Goal: Task Accomplishment & Management: Use online tool/utility

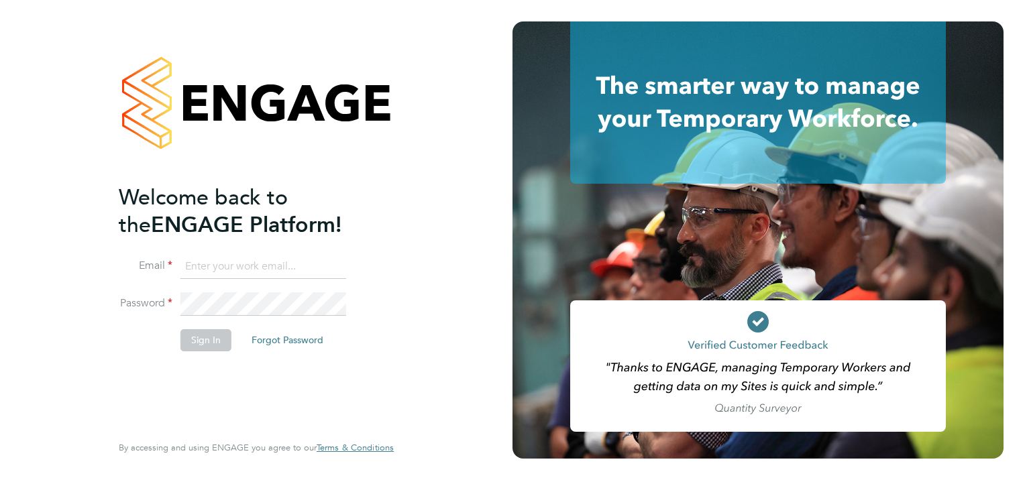
type input "[PERSON_NAME][EMAIL_ADDRESS][PERSON_NAME][DOMAIN_NAME]"
click at [205, 347] on button "Sign In" at bounding box center [205, 339] width 51 height 21
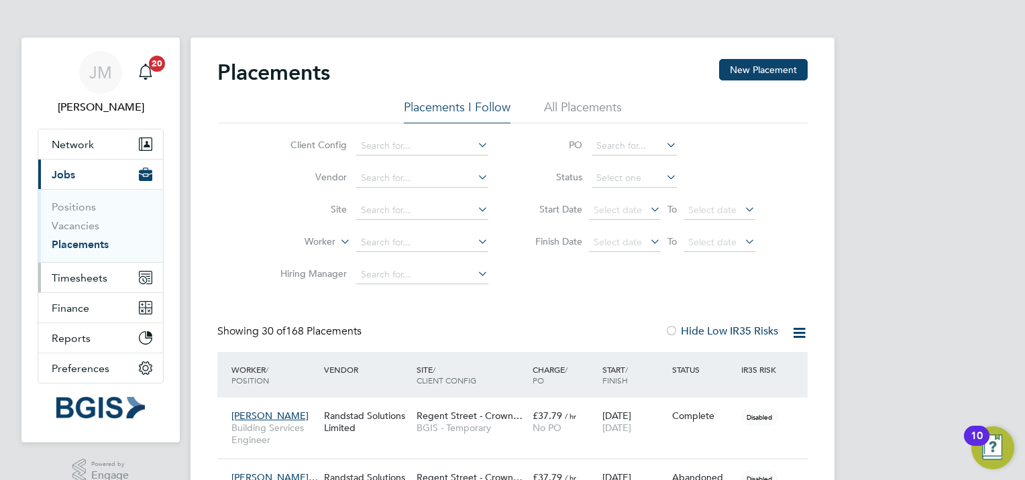
click at [101, 281] on span "Timesheets" at bounding box center [80, 278] width 56 height 13
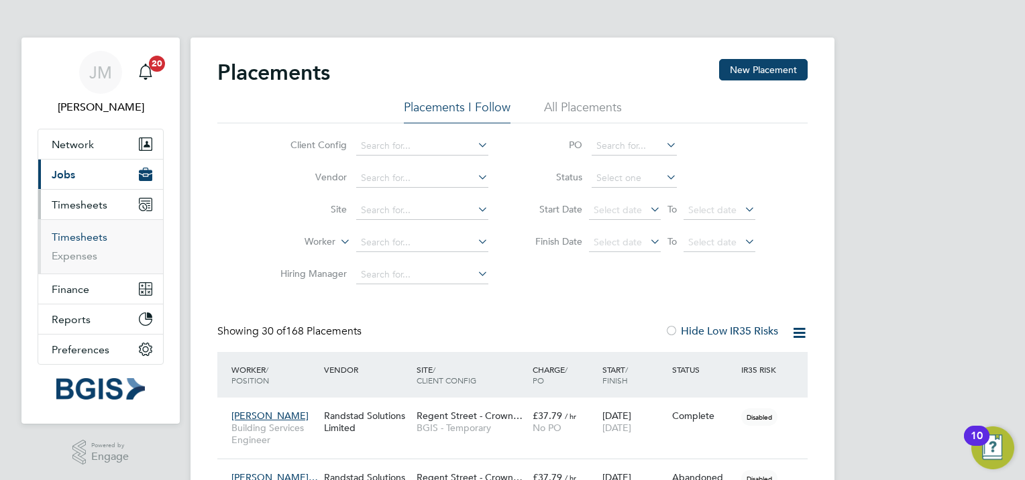
click at [78, 239] on link "Timesheets" at bounding box center [80, 237] width 56 height 13
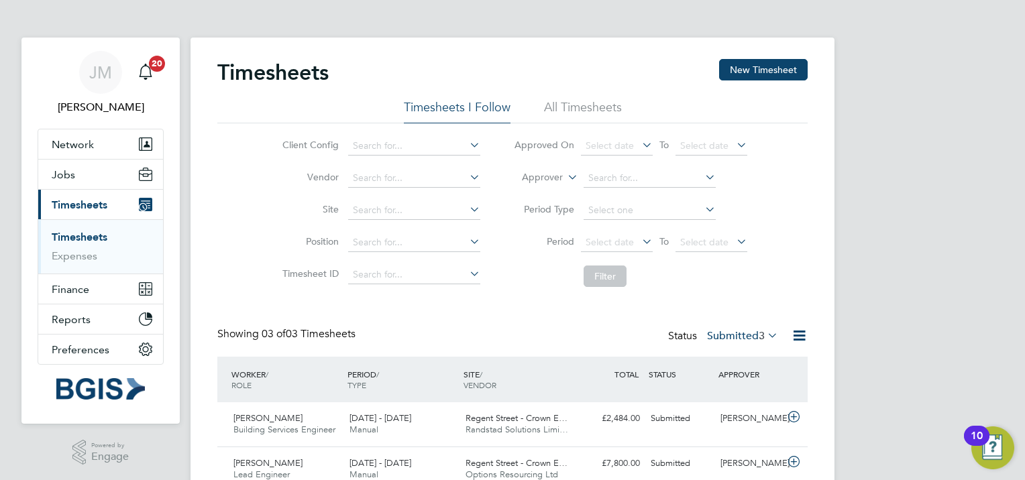
click at [598, 115] on li "All Timesheets" at bounding box center [583, 111] width 78 height 24
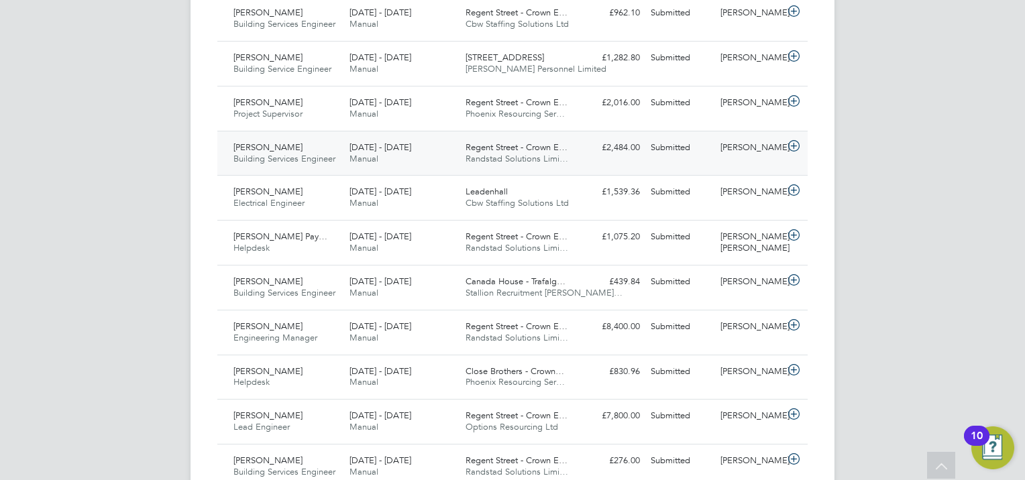
click at [284, 156] on span "Building Services Engineer" at bounding box center [284, 158] width 102 height 11
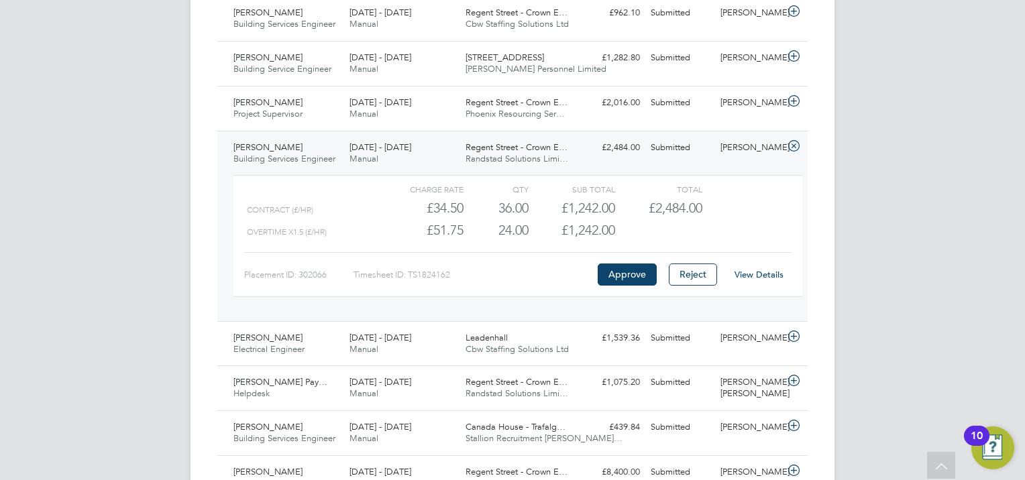
click at [0, 142] on html "JM Jessica Macgregor Notifications 20 Applications: Network Sites Workers Jobs …" at bounding box center [512, 49] width 1025 height 1268
click at [765, 274] on link "View Details" at bounding box center [759, 274] width 49 height 11
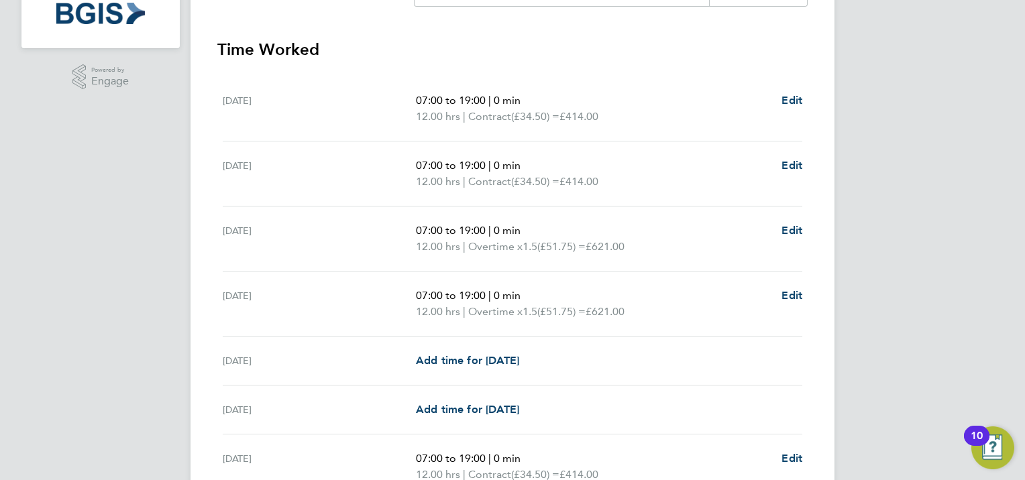
scroll to position [377, 0]
click at [906, 112] on div "[PERSON_NAME] Notifications 20 Applications: Network Sites Workers Jobs Positio…" at bounding box center [512, 119] width 1025 height 993
